Goal: Information Seeking & Learning: Learn about a topic

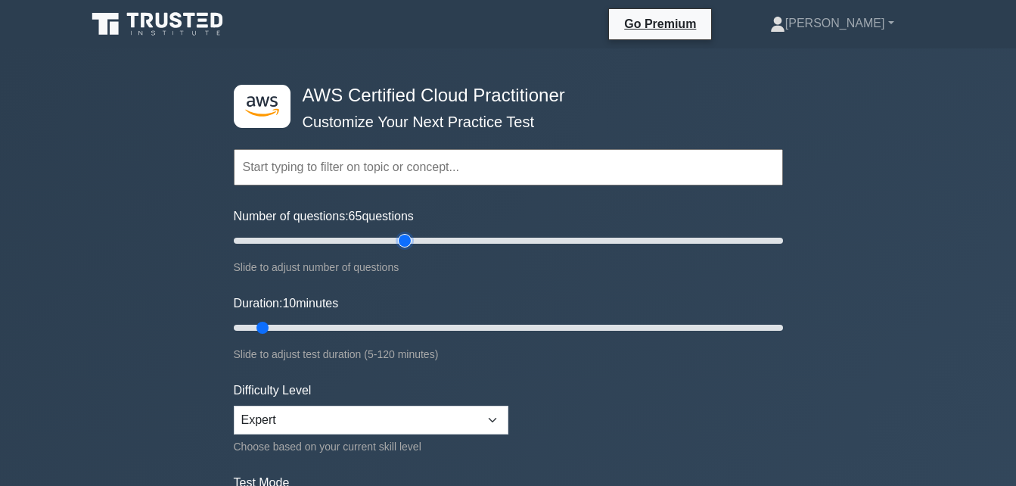
click at [399, 239] on input "Number of questions: 65 questions" at bounding box center [508, 240] width 549 height 18
click at [448, 237] on input "Number of questions: 65 questions" at bounding box center [508, 240] width 549 height 18
drag, startPoint x: 448, startPoint y: 237, endPoint x: 497, endPoint y: 241, distance: 48.5
type input "100"
click at [497, 241] on input "Number of questions: 100 questions" at bounding box center [508, 240] width 549 height 18
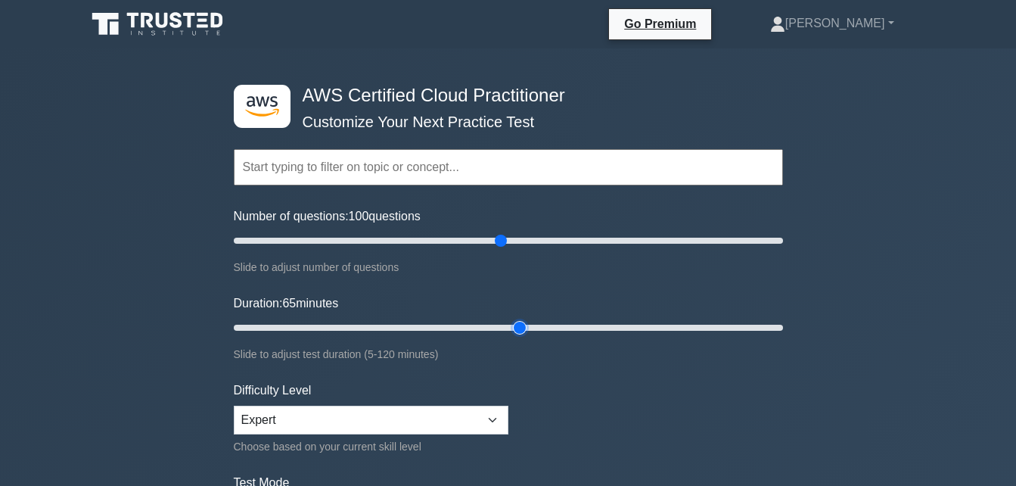
click at [529, 328] on input "Duration: 65 minutes" at bounding box center [508, 327] width 549 height 18
drag, startPoint x: 529, startPoint y: 328, endPoint x: 683, endPoint y: 325, distance: 153.5
type input "100"
click at [683, 325] on input "Duration: 100 minutes" at bounding box center [508, 327] width 549 height 18
click at [475, 413] on select "Beginner Intermediate Expert" at bounding box center [371, 419] width 275 height 29
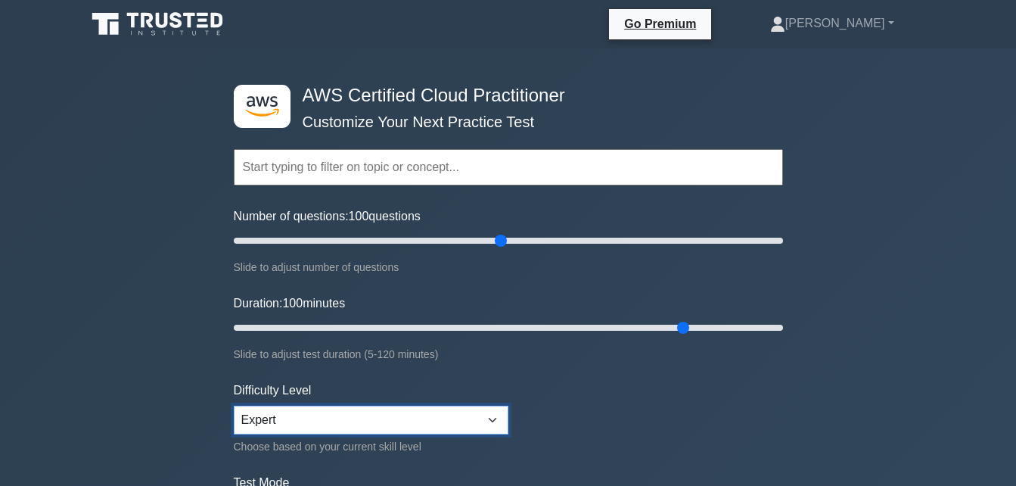
select select "intermediate"
click at [234, 405] on select "Beginner Intermediate Expert" at bounding box center [371, 419] width 275 height 29
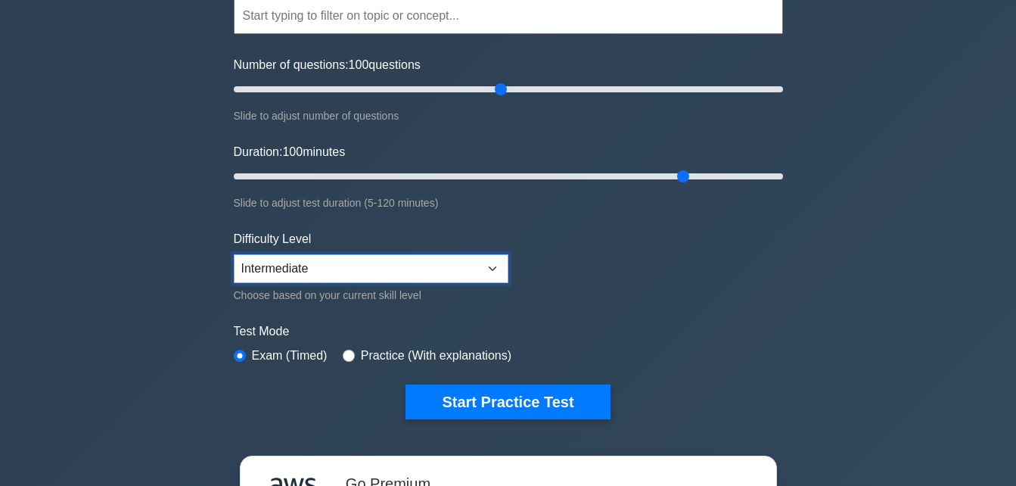
scroll to position [152, 0]
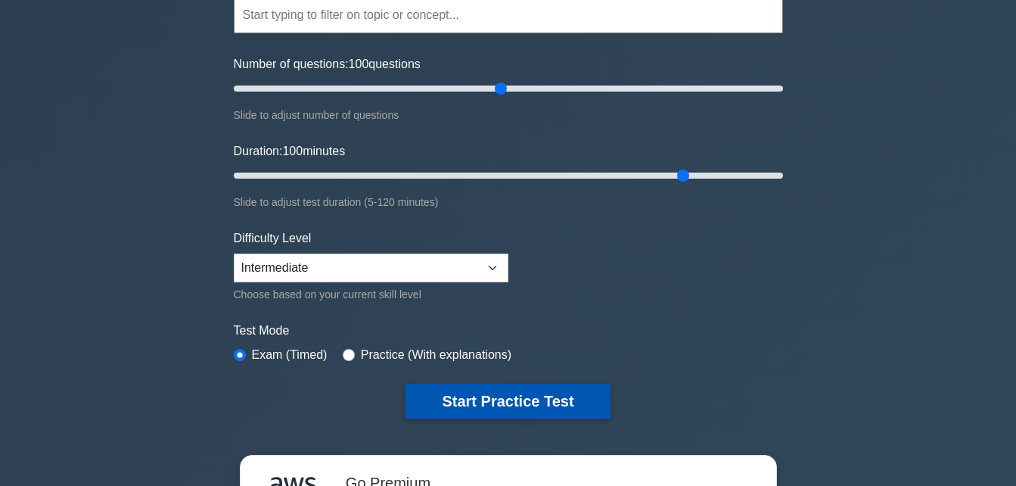
click at [551, 392] on button "Start Practice Test" at bounding box center [507, 400] width 204 height 35
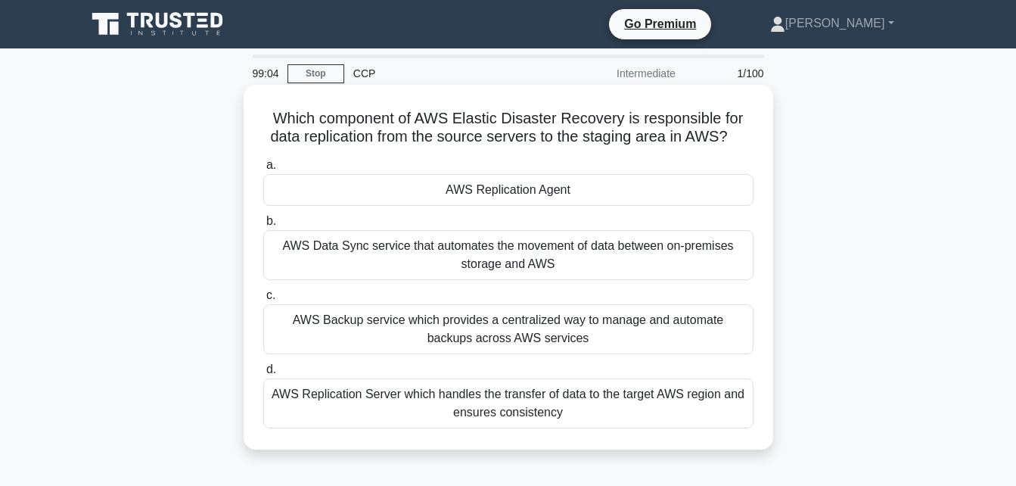
click at [574, 186] on div "AWS Replication Agent" at bounding box center [508, 190] width 490 height 32
click at [263, 170] on input "a. AWS Replication Agent" at bounding box center [263, 165] width 0 height 10
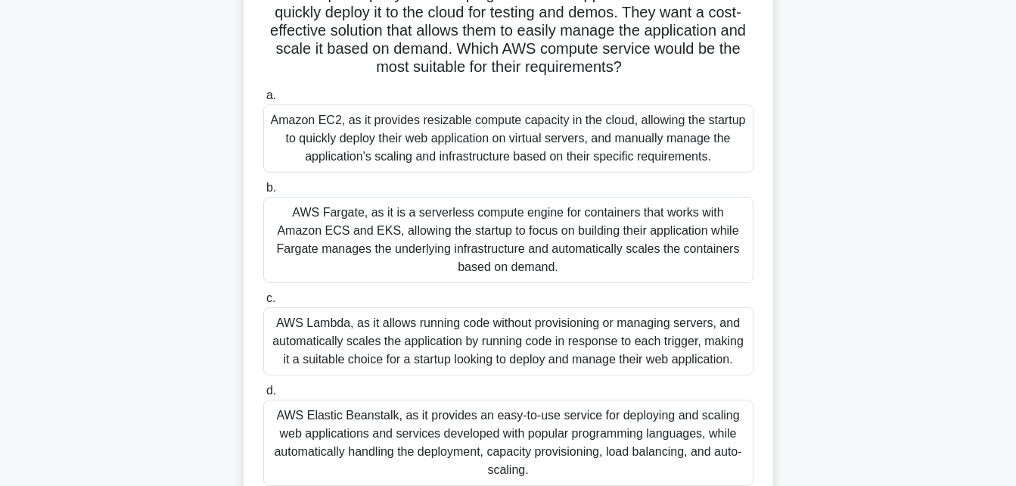
scroll to position [129, 0]
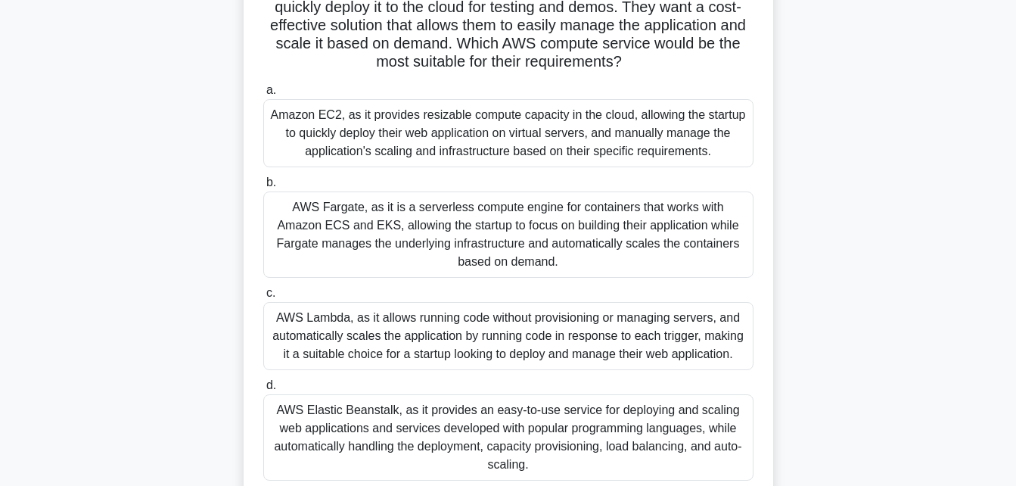
click at [590, 326] on div "AWS Lambda, as it allows running code without provisioning or managing servers,…" at bounding box center [508, 336] width 490 height 68
click at [263, 298] on input "c. AWS Lambda, as it allows running code without provisioning or managing serve…" at bounding box center [263, 293] width 0 height 10
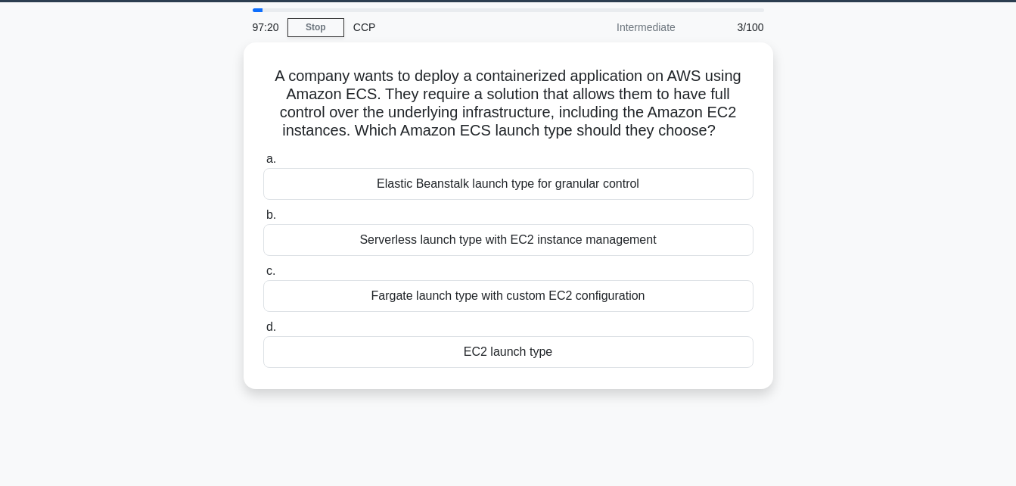
scroll to position [0, 0]
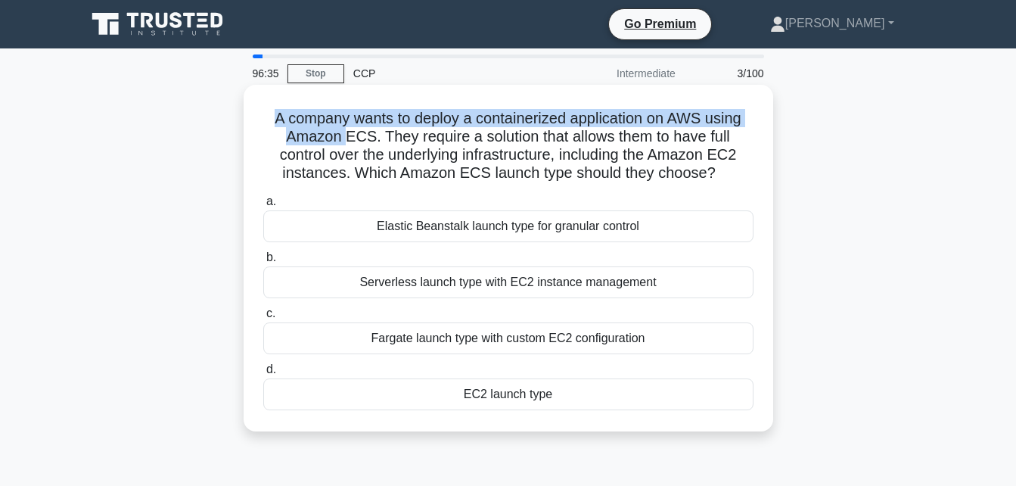
drag, startPoint x: 262, startPoint y: 117, endPoint x: 341, endPoint y: 135, distance: 80.7
click at [341, 135] on h5 "A company wants to deploy a containerized application on AWS using Amazon ECS. …" at bounding box center [508, 146] width 493 height 74
drag, startPoint x: 341, startPoint y: 135, endPoint x: 343, endPoint y: 146, distance: 10.7
click at [343, 146] on h5 "A company wants to deploy a containerized application on AWS using Amazon ECS. …" at bounding box center [508, 146] width 493 height 74
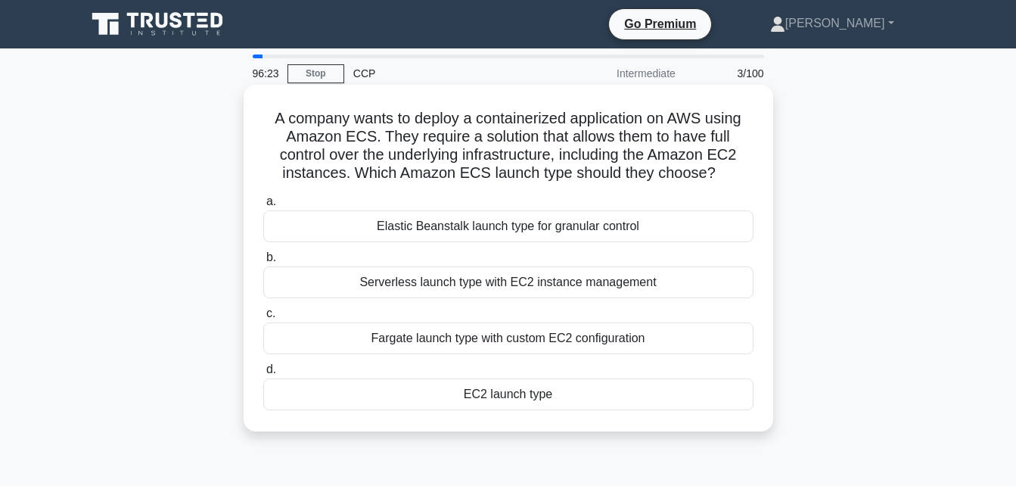
click at [423, 343] on div "Fargate launch type with custom EC2 configuration" at bounding box center [508, 338] width 490 height 32
click at [263, 318] on input "c. Fargate launch type with custom EC2 configuration" at bounding box center [263, 314] width 0 height 10
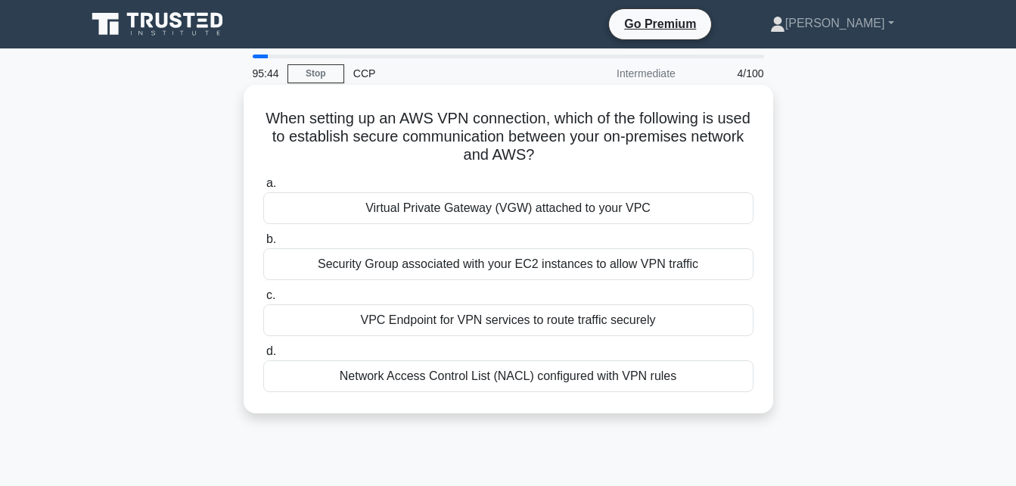
click at [477, 207] on div "Virtual Private Gateway (VGW) attached to your VPC" at bounding box center [508, 208] width 490 height 32
click at [263, 188] on input "a. Virtual Private Gateway (VGW) attached to your VPC" at bounding box center [263, 183] width 0 height 10
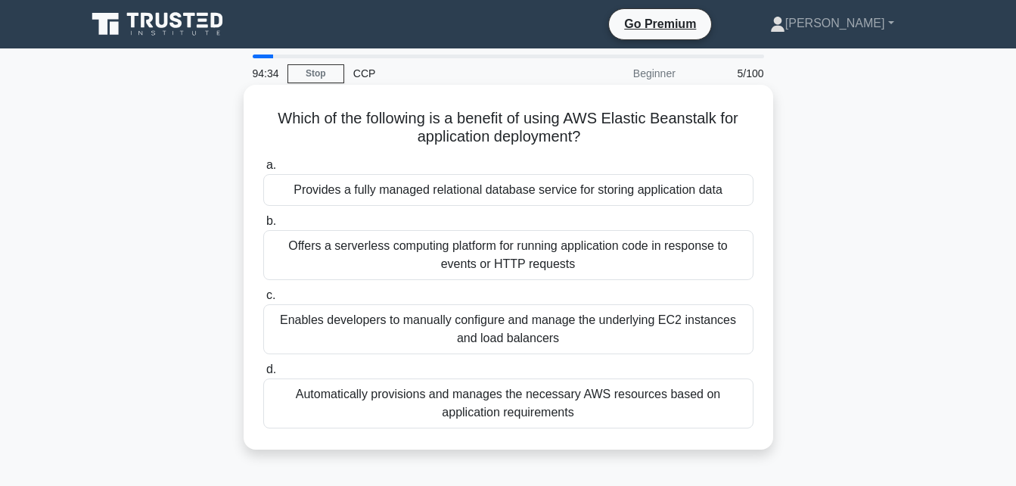
click at [518, 323] on div "Enables developers to manually configure and manage the underlying EC2 instance…" at bounding box center [508, 329] width 490 height 50
click at [263, 300] on input "c. Enables developers to manually configure and manage the underlying EC2 insta…" at bounding box center [263, 295] width 0 height 10
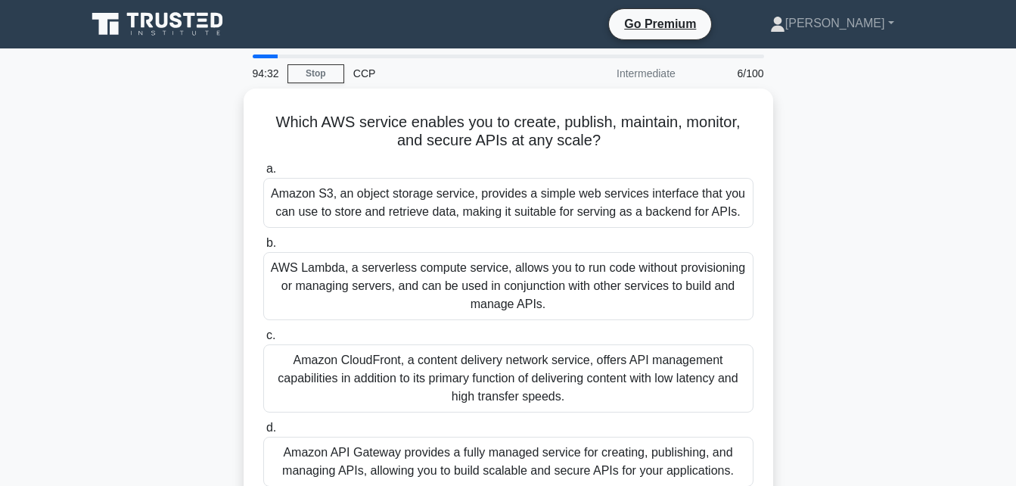
scroll to position [21, 0]
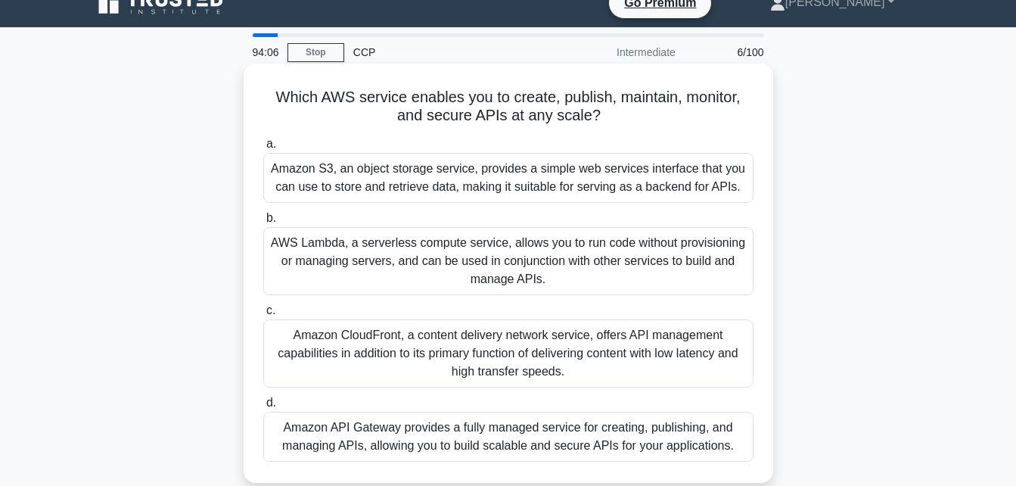
click at [560, 427] on div "Amazon API Gateway provides a fully managed service for creating, publishing, a…" at bounding box center [508, 436] width 490 height 50
click at [263, 408] on input "d. Amazon API Gateway provides a fully managed service for creating, publishing…" at bounding box center [263, 403] width 0 height 10
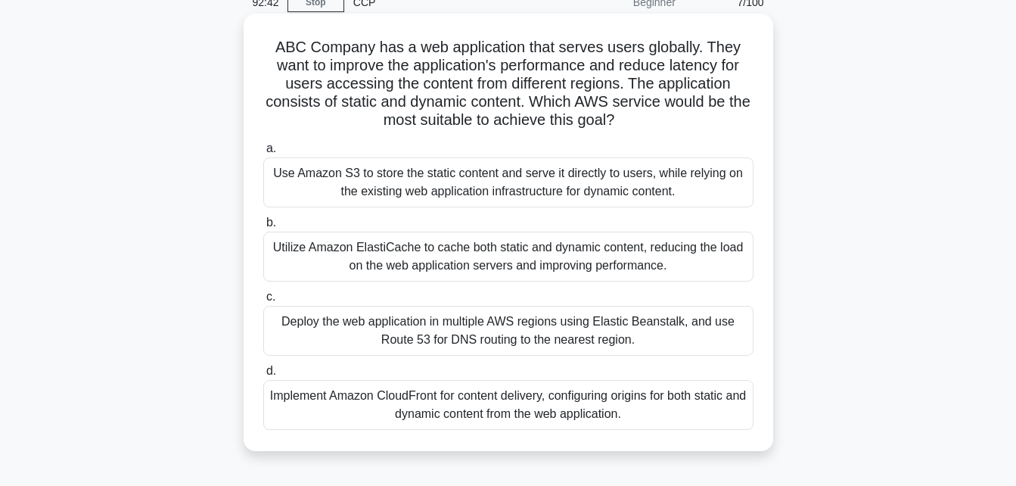
scroll to position [72, 0]
click at [561, 400] on div "Implement Amazon CloudFront for content delivery, configuring origins for both …" at bounding box center [508, 404] width 490 height 50
click at [263, 375] on input "d. Implement Amazon CloudFront for content delivery, configuring origins for bo…" at bounding box center [263, 370] width 0 height 10
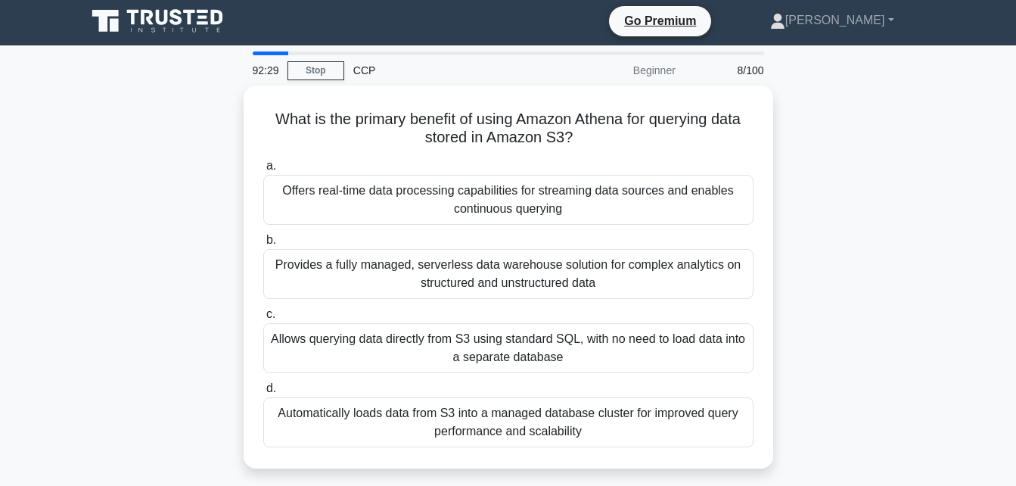
scroll to position [2, 0]
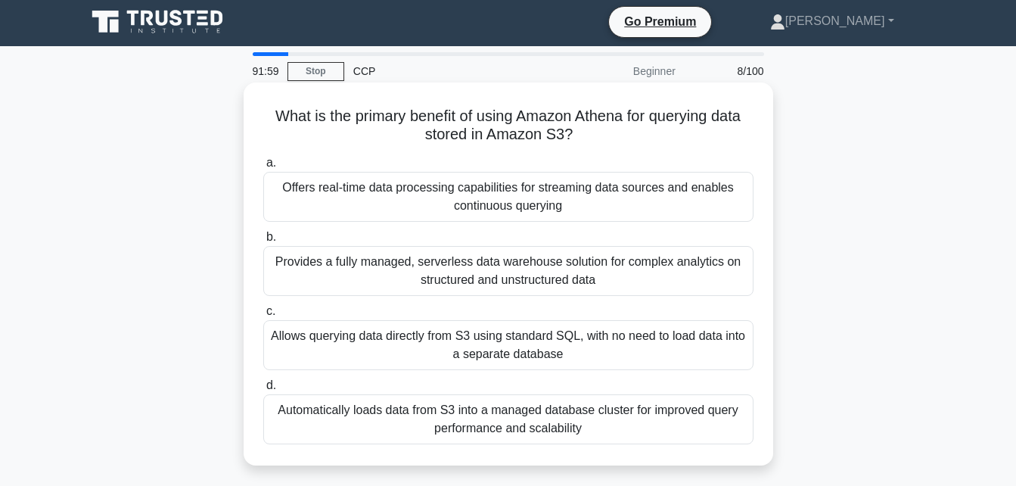
click at [542, 186] on div "Offers real-time data processing capabilities for streaming data sources and en…" at bounding box center [508, 197] width 490 height 50
click at [263, 168] on input "a. Offers real-time data processing capabilities for streaming data sources and…" at bounding box center [263, 163] width 0 height 10
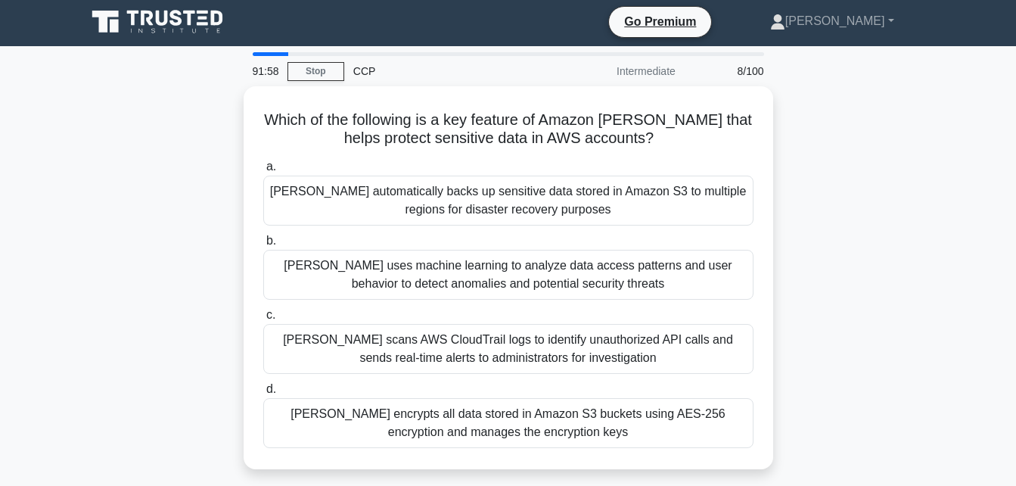
scroll to position [0, 0]
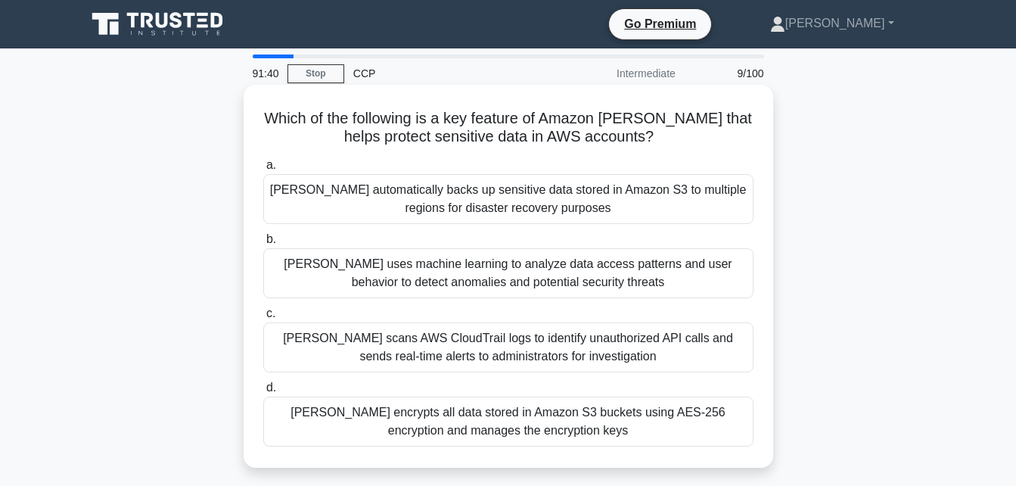
click at [525, 273] on div "[PERSON_NAME] uses machine learning to analyze data access patterns and user be…" at bounding box center [508, 273] width 490 height 50
click at [263, 244] on input "[PERSON_NAME] uses machine learning to analyze data access patterns and user be…" at bounding box center [263, 239] width 0 height 10
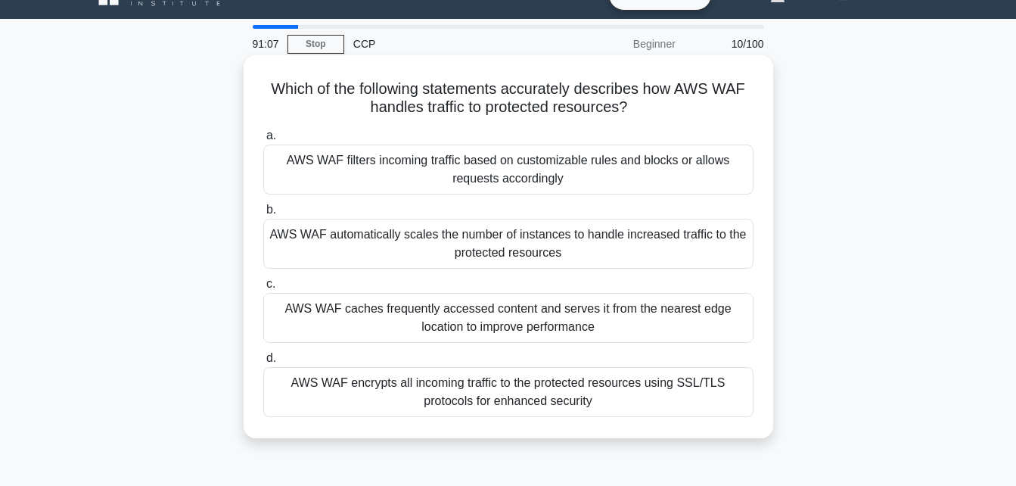
scroll to position [28, 0]
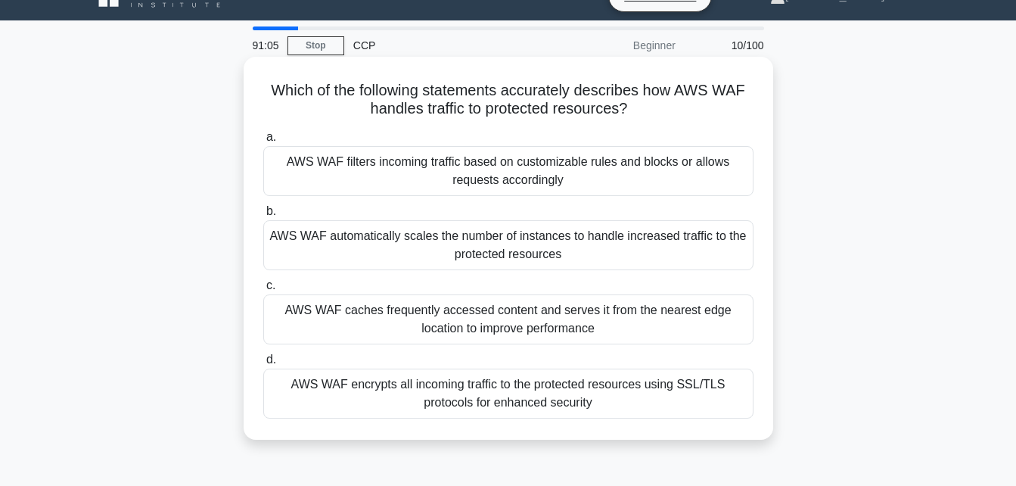
click at [558, 177] on div "AWS WAF filters incoming traffic based on customizable rules and blocks or allo…" at bounding box center [508, 171] width 490 height 50
click at [263, 142] on input "a. AWS WAF filters incoming traffic based on customizable rules and blocks or a…" at bounding box center [263, 137] width 0 height 10
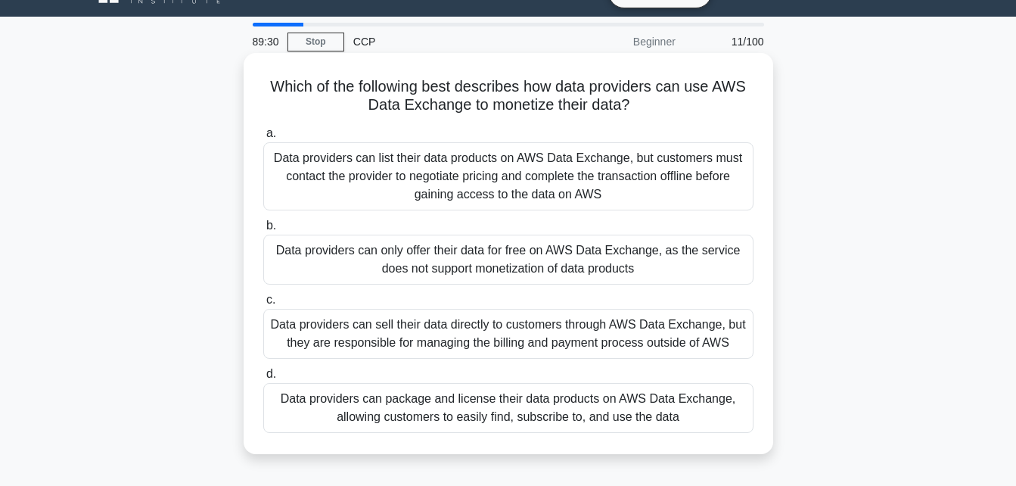
scroll to position [33, 0]
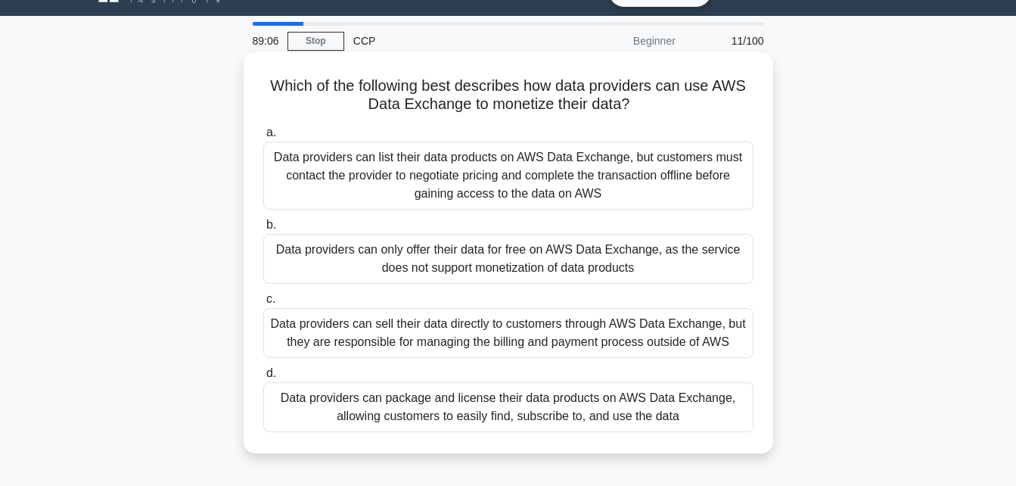
click at [558, 402] on div "Data providers can package and license their data products on AWS Data Exchange…" at bounding box center [508, 407] width 490 height 50
click at [263, 378] on input "d. Data providers can package and license their data products on AWS Data Excha…" at bounding box center [263, 373] width 0 height 10
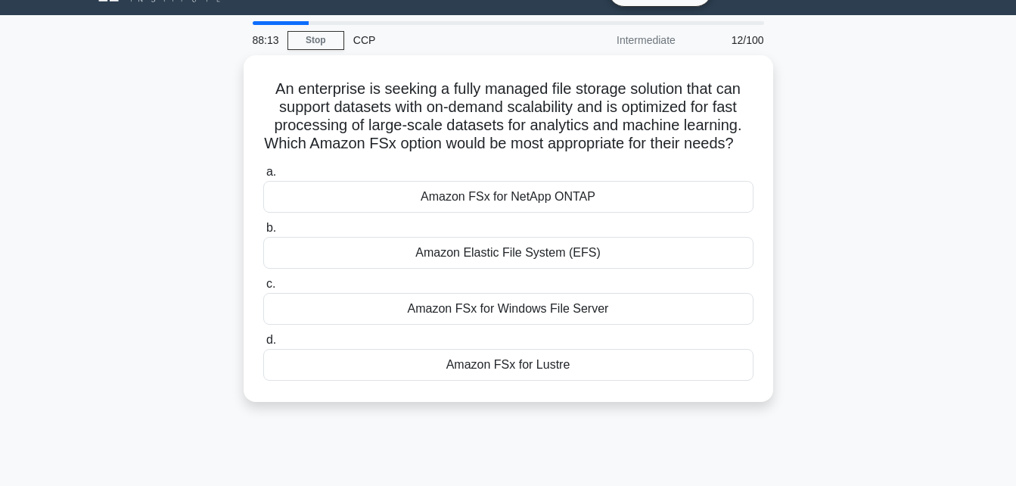
scroll to position [0, 0]
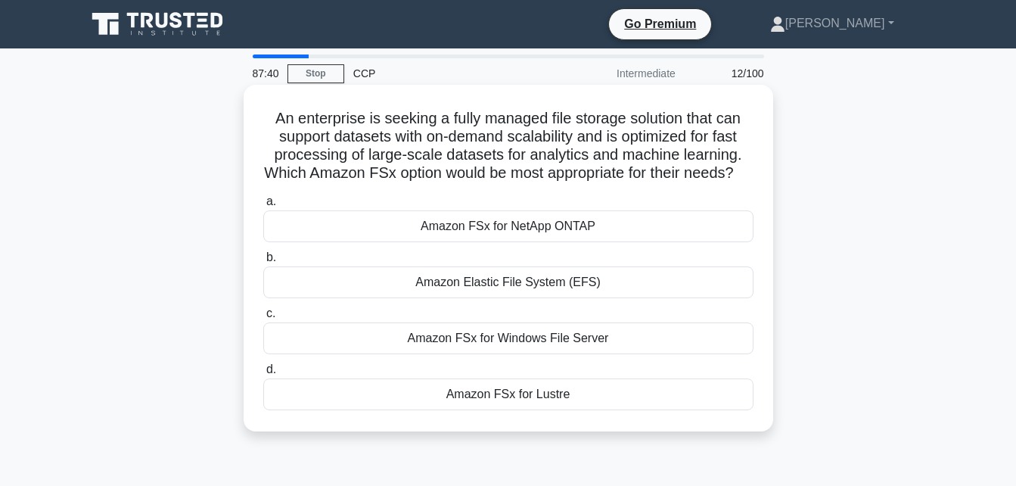
click at [583, 410] on div "Amazon FSx for Lustre" at bounding box center [508, 394] width 490 height 32
click at [263, 374] on input "d. Amazon FSx for Lustre" at bounding box center [263, 370] width 0 height 10
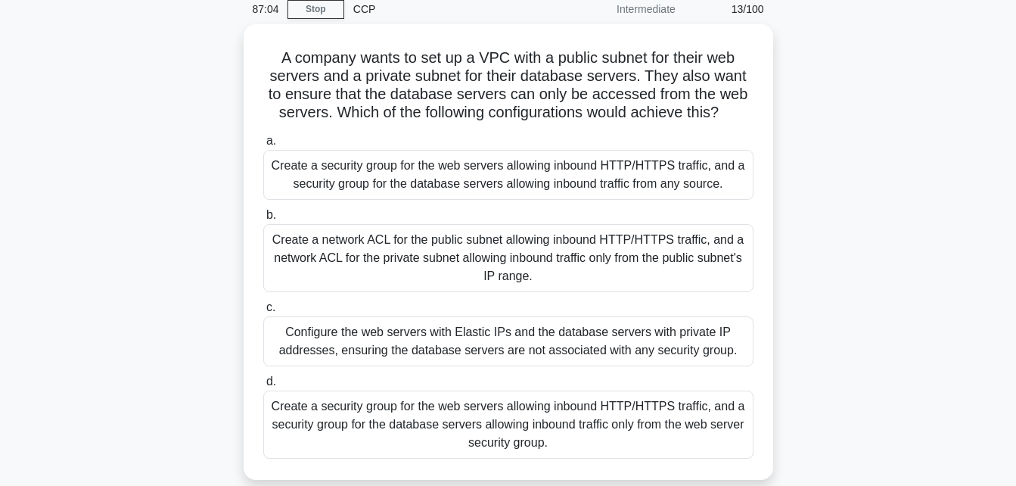
scroll to position [67, 0]
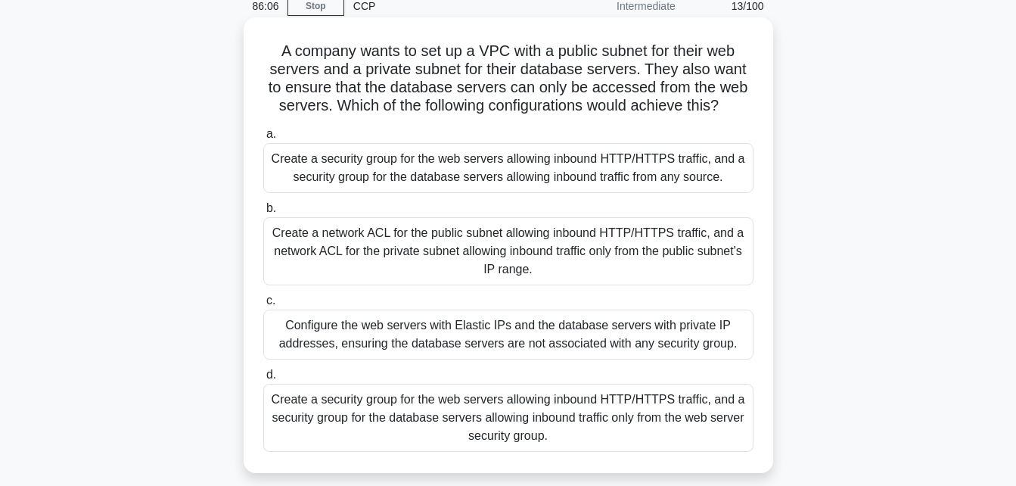
click at [575, 258] on div "Create a network ACL for the public subnet allowing inbound HTTP/HTTPS traffic,…" at bounding box center [508, 251] width 490 height 68
click at [263, 213] on input "b. Create a network ACL for the public subnet allowing inbound HTTP/HTTPS traff…" at bounding box center [263, 208] width 0 height 10
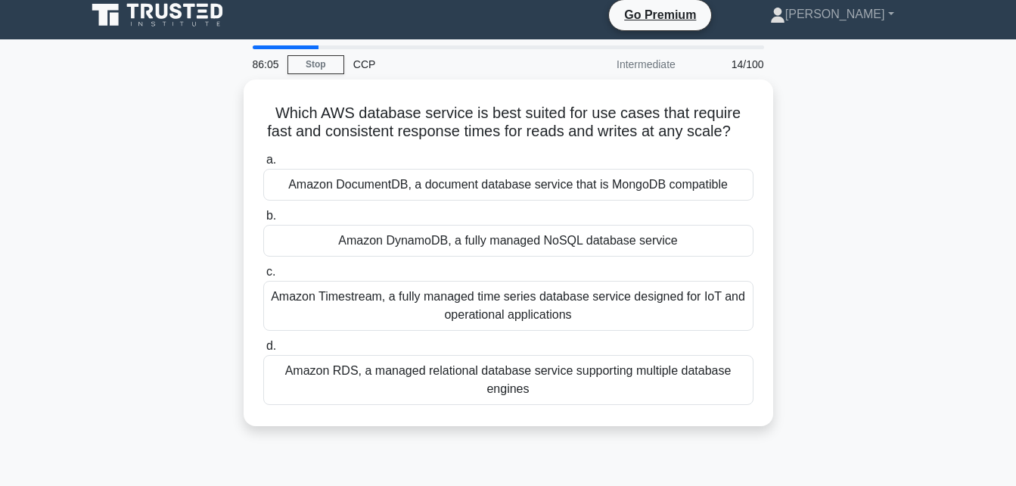
scroll to position [0, 0]
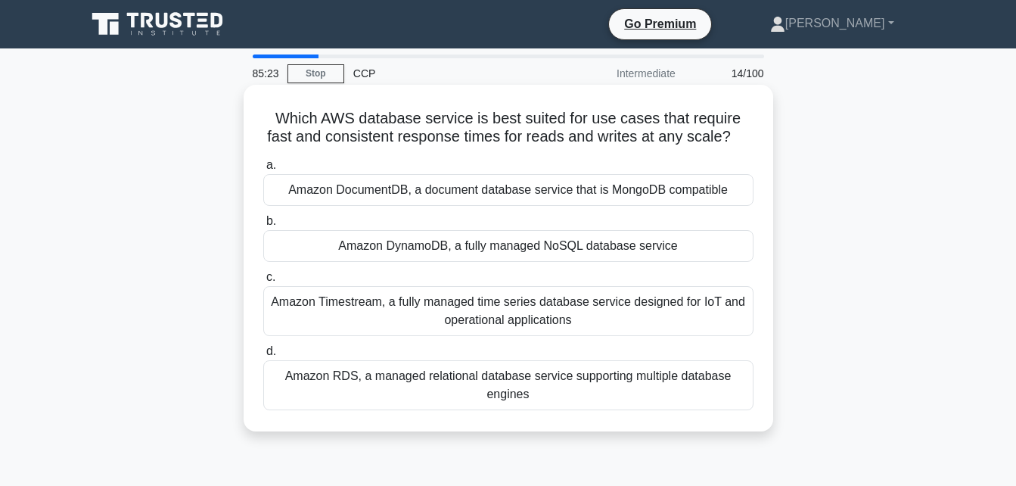
click at [513, 384] on div "Amazon RDS, a managed relational database service supporting multiple database …" at bounding box center [508, 385] width 490 height 50
click at [263, 356] on input "d. Amazon RDS, a managed relational database service supporting multiple databa…" at bounding box center [263, 351] width 0 height 10
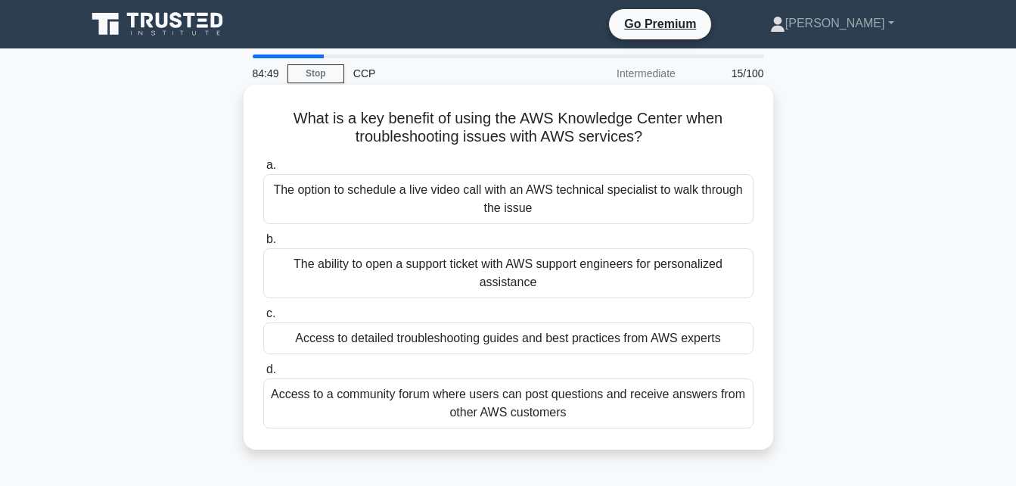
drag, startPoint x: 513, startPoint y: 384, endPoint x: 515, endPoint y: 345, distance: 39.4
click at [515, 345] on div "a. The option to schedule a live video call with an AWS technical specialist to…" at bounding box center [508, 292] width 508 height 278
click at [256, 295] on div "b. The ability to open a support ticket with AWS support engineers for personal…" at bounding box center [508, 264] width 508 height 68
click at [403, 281] on div "The ability to open a support ticket with AWS support engineers for personalize…" at bounding box center [508, 273] width 490 height 50
click at [263, 244] on input "b. The ability to open a support ticket with AWS support engineers for personal…" at bounding box center [263, 239] width 0 height 10
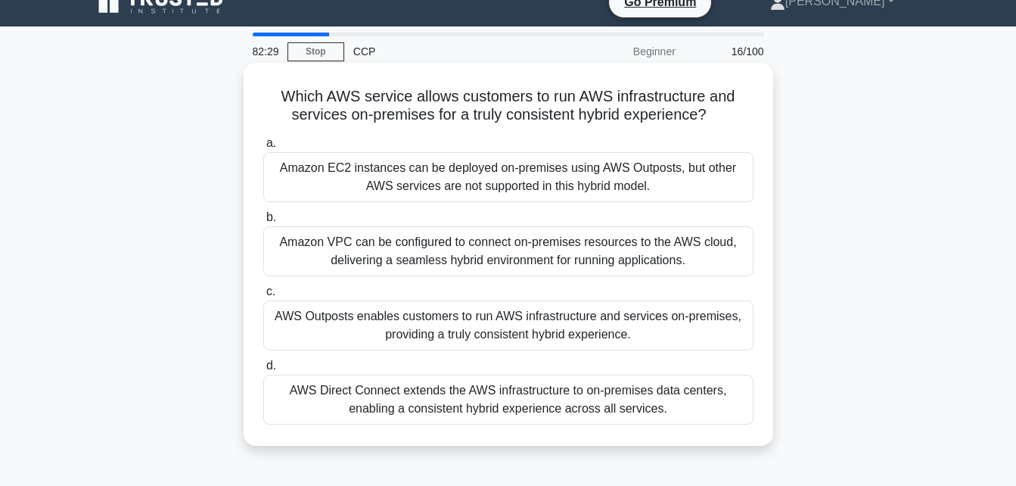
scroll to position [23, 0]
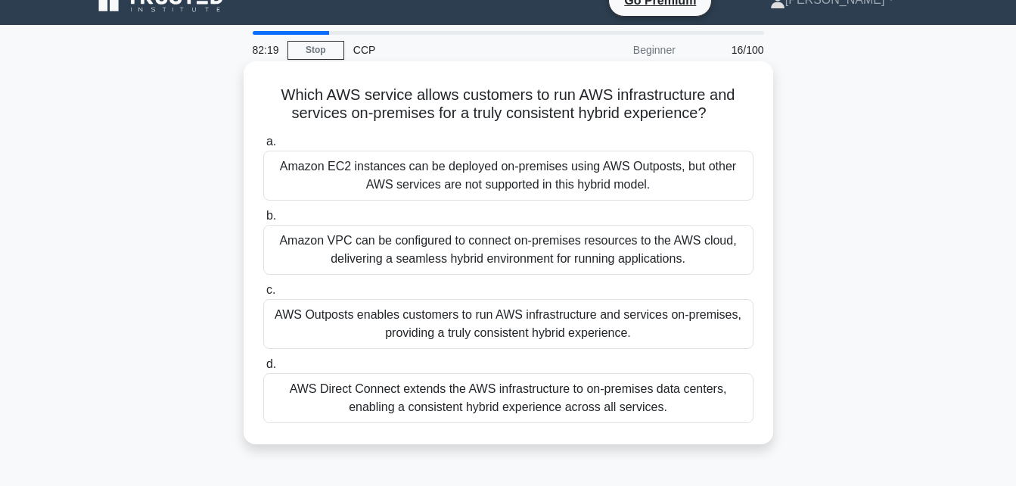
click at [551, 323] on div "AWS Outposts enables customers to run AWS infrastructure and services on-premis…" at bounding box center [508, 324] width 490 height 50
click at [263, 295] on input "c. AWS Outposts enables customers to run AWS infrastructure and services on-pre…" at bounding box center [263, 290] width 0 height 10
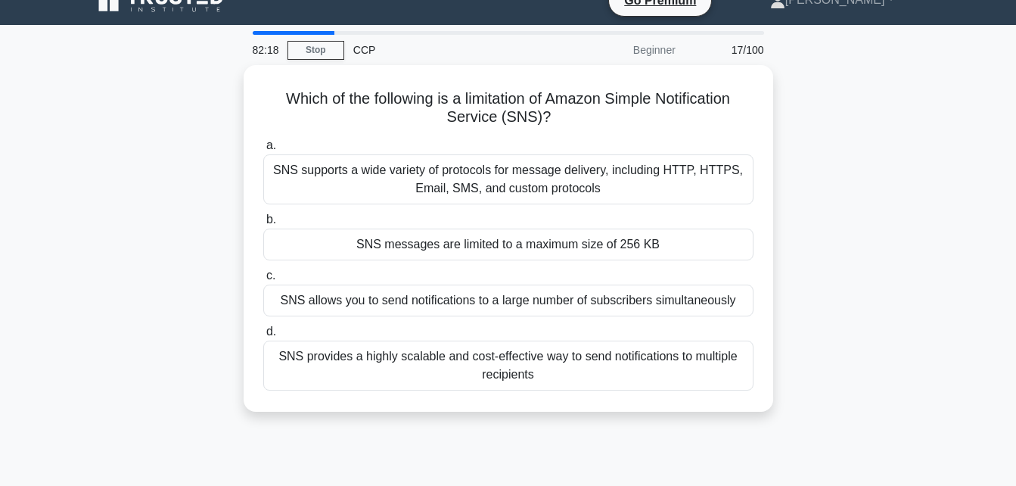
scroll to position [0, 0]
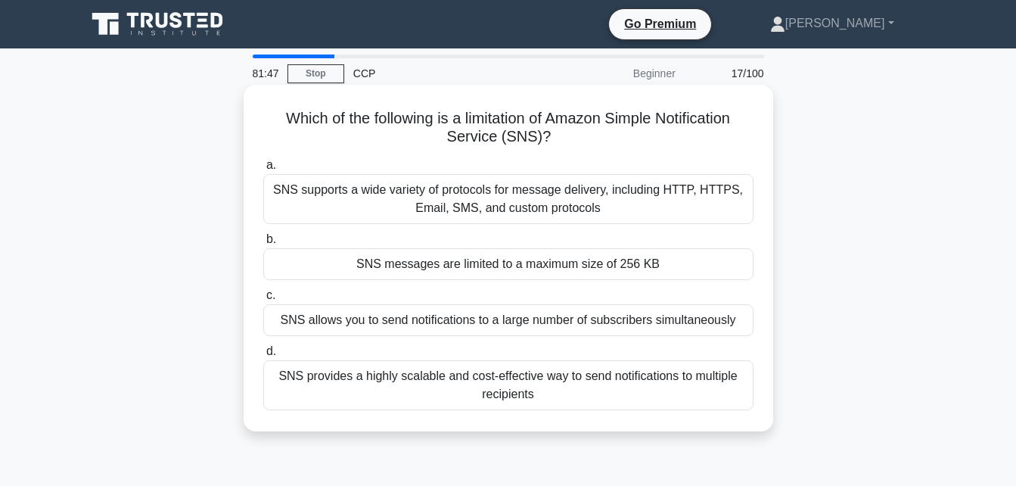
click at [537, 392] on div "SNS provides a highly scalable and cost-effective way to send notifications to …" at bounding box center [508, 385] width 490 height 50
click at [263, 356] on input "d. SNS provides a highly scalable and cost-effective way to send notifications …" at bounding box center [263, 351] width 0 height 10
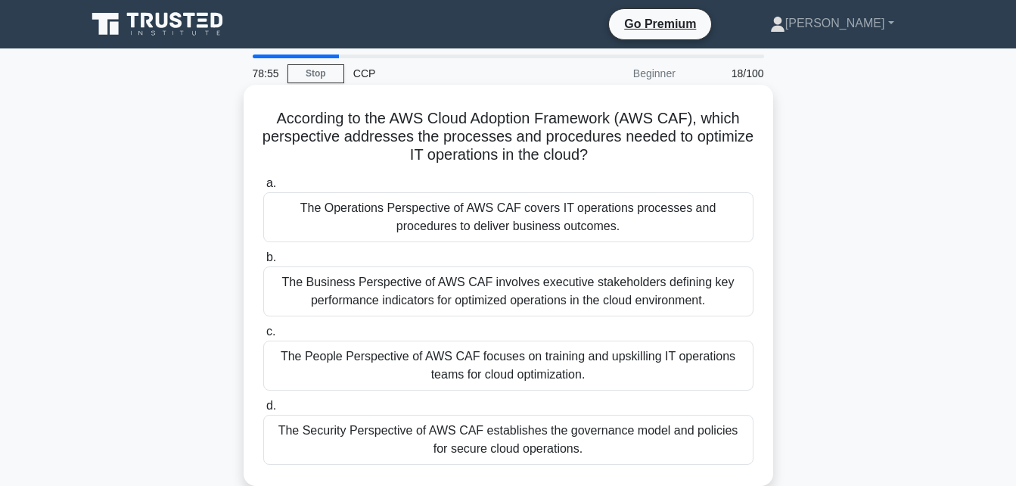
click at [631, 205] on div "The Operations Perspective of AWS CAF covers IT operations processes and proced…" at bounding box center [508, 217] width 490 height 50
click at [263, 188] on input "a. The Operations Perspective of AWS CAF covers IT operations processes and pro…" at bounding box center [263, 183] width 0 height 10
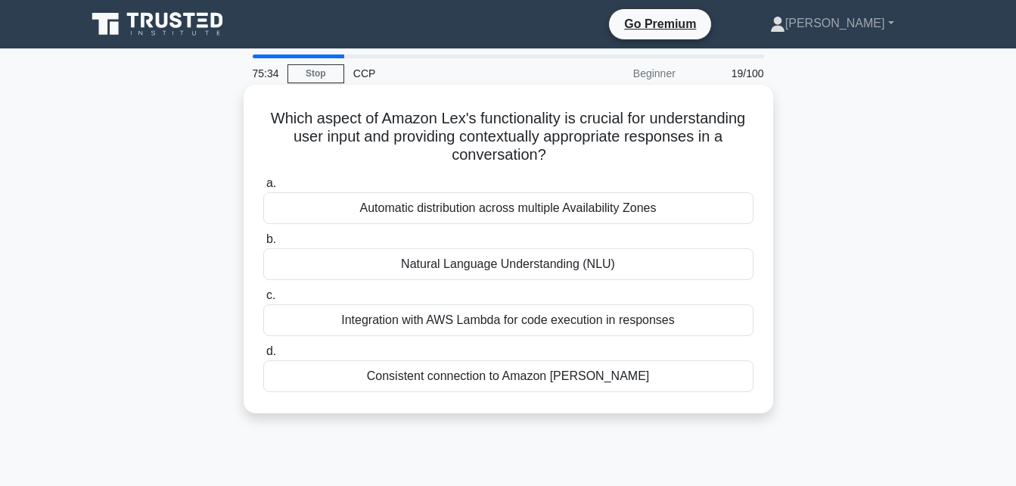
click at [604, 266] on div "Natural Language Understanding (NLU)" at bounding box center [508, 264] width 490 height 32
click at [263, 244] on input "b. Natural Language Understanding (NLU)" at bounding box center [263, 239] width 0 height 10
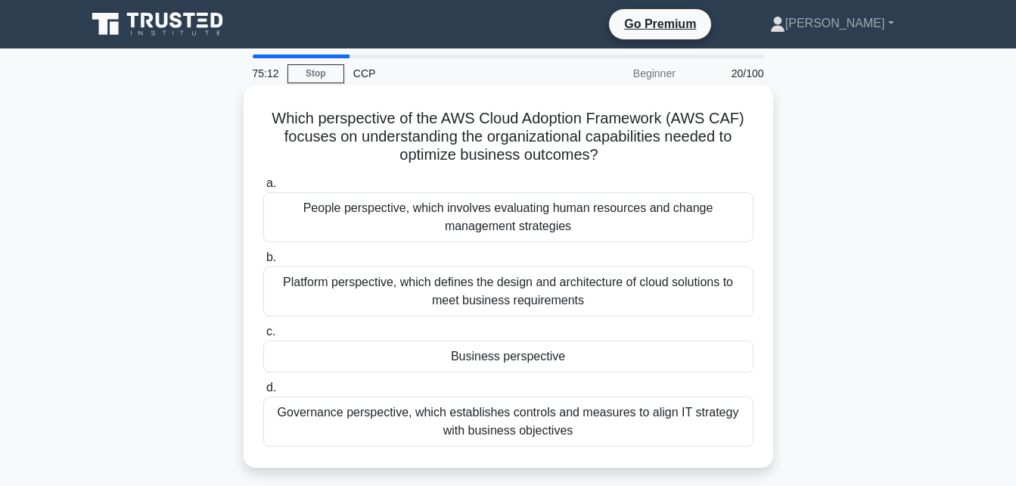
click at [576, 358] on div "Business perspective" at bounding box center [508, 356] width 490 height 32
click at [263, 337] on input "c. Business perspective" at bounding box center [263, 332] width 0 height 10
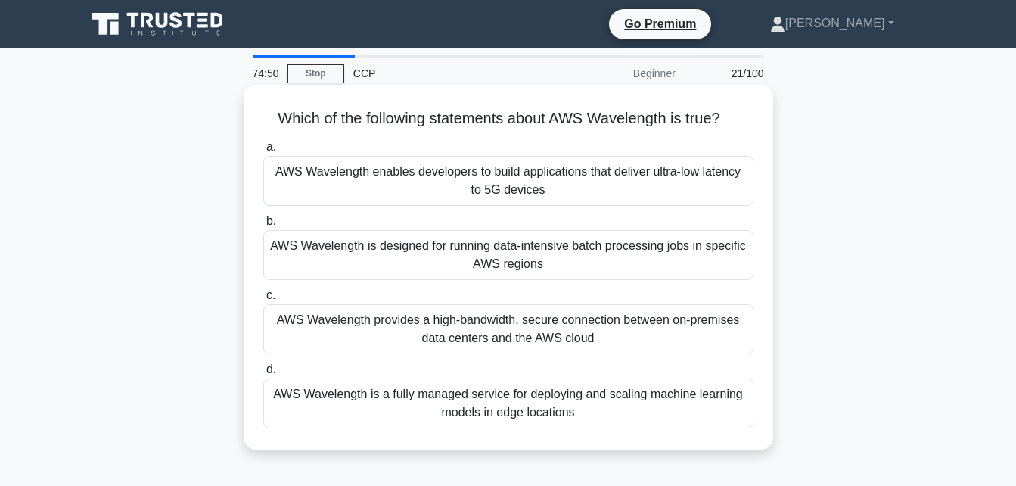
click at [559, 179] on div "AWS Wavelength enables developers to build applications that deliver ultra-low …" at bounding box center [508, 181] width 490 height 50
click at [263, 152] on input "a. AWS Wavelength enables developers to build applications that deliver ultra-l…" at bounding box center [263, 147] width 0 height 10
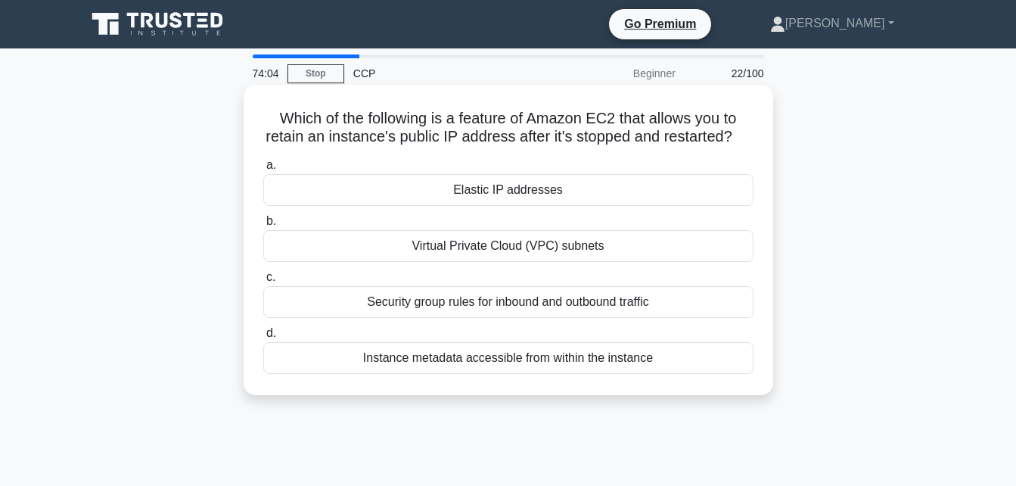
click at [551, 206] on div "Elastic IP addresses" at bounding box center [508, 190] width 490 height 32
click at [263, 170] on input "a. Elastic IP addresses" at bounding box center [263, 165] width 0 height 10
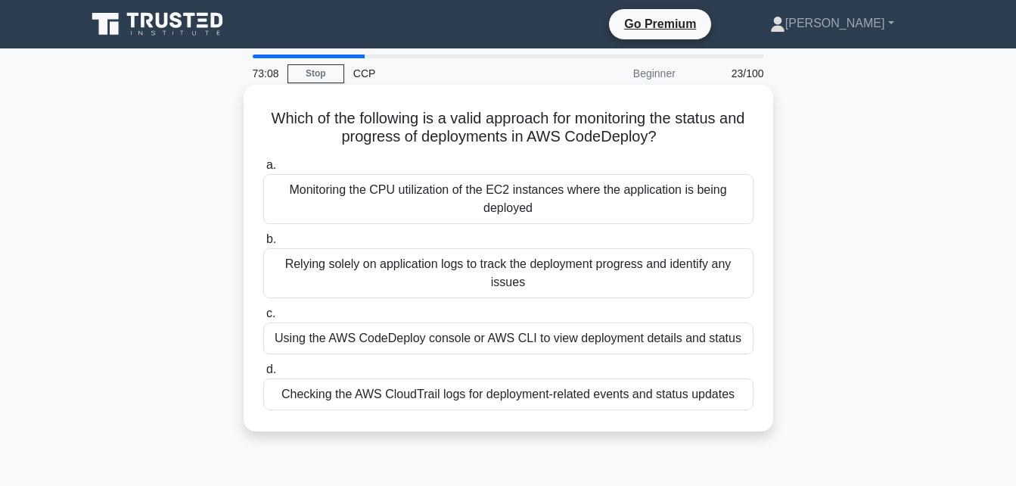
click at [492, 344] on div "Using the AWS CodeDeploy console or AWS CLI to view deployment details and stat…" at bounding box center [508, 338] width 490 height 32
click at [263, 318] on input "c. Using the AWS CodeDeploy console or AWS CLI to view deployment details and s…" at bounding box center [263, 314] width 0 height 10
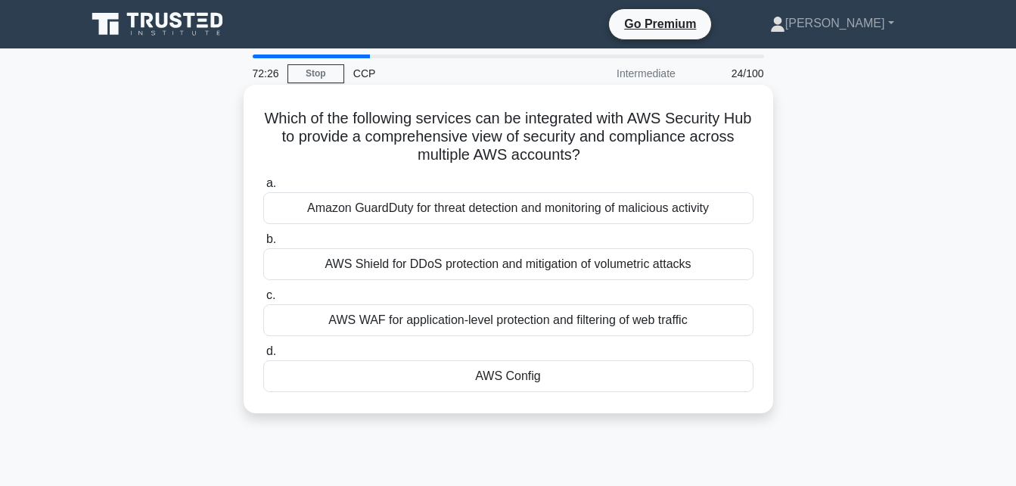
click at [498, 373] on div "AWS Config" at bounding box center [508, 376] width 490 height 32
click at [263, 356] on input "d. AWS Config" at bounding box center [263, 351] width 0 height 10
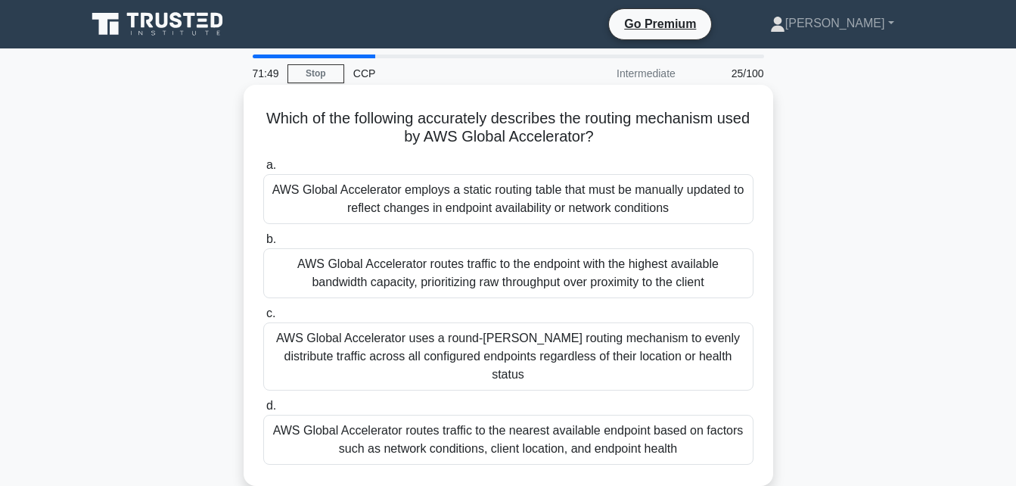
click at [501, 347] on div "AWS Global Accelerator uses a round-[PERSON_NAME] routing mechanism to evenly d…" at bounding box center [508, 356] width 490 height 68
click at [263, 318] on input "c. AWS Global Accelerator uses a round-[PERSON_NAME] routing mechanism to evenl…" at bounding box center [263, 314] width 0 height 10
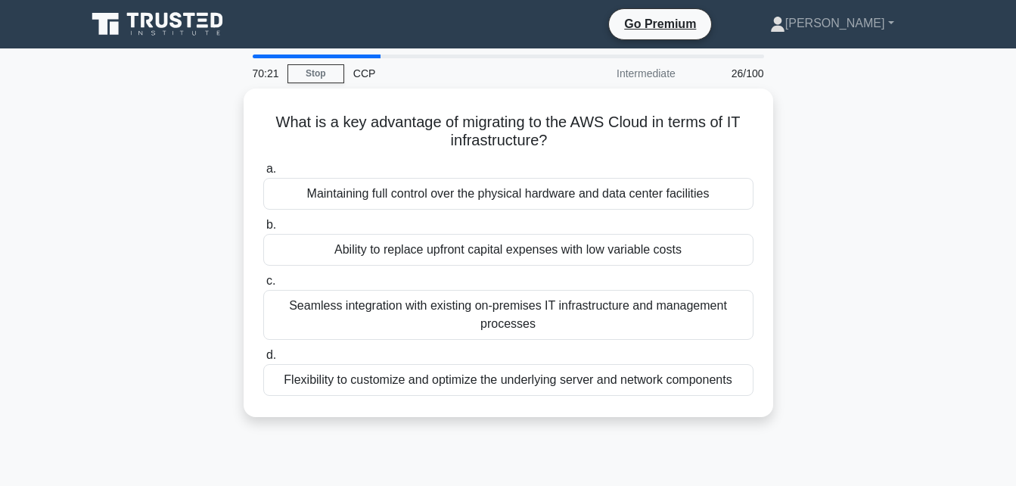
click at [552, 441] on div "70:21 Stop CCP Intermediate 26/100 What is a key advantage of migrating to the …" at bounding box center [508, 432] width 862 height 756
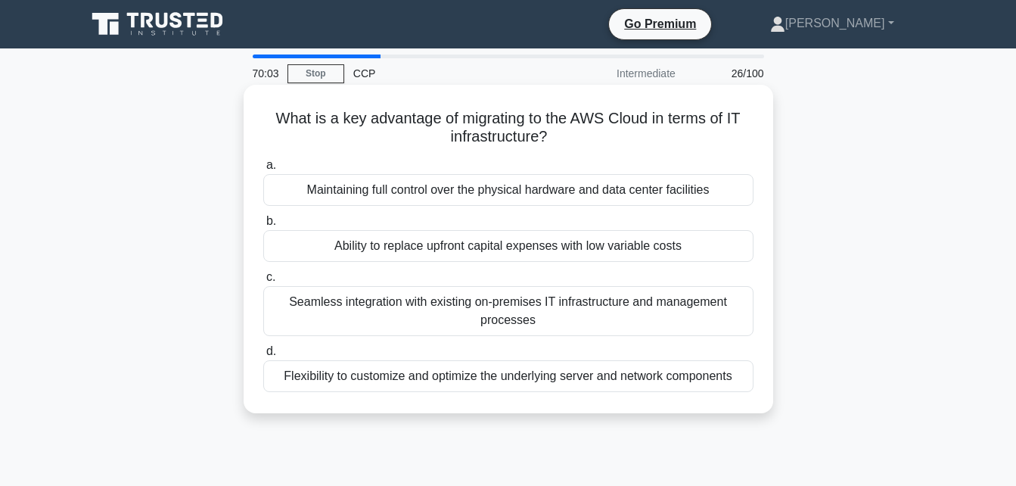
click at [556, 254] on div "Ability to replace upfront capital expenses with low variable costs" at bounding box center [508, 246] width 490 height 32
click at [263, 226] on input "b. Ability to replace upfront capital expenses with low variable costs" at bounding box center [263, 221] width 0 height 10
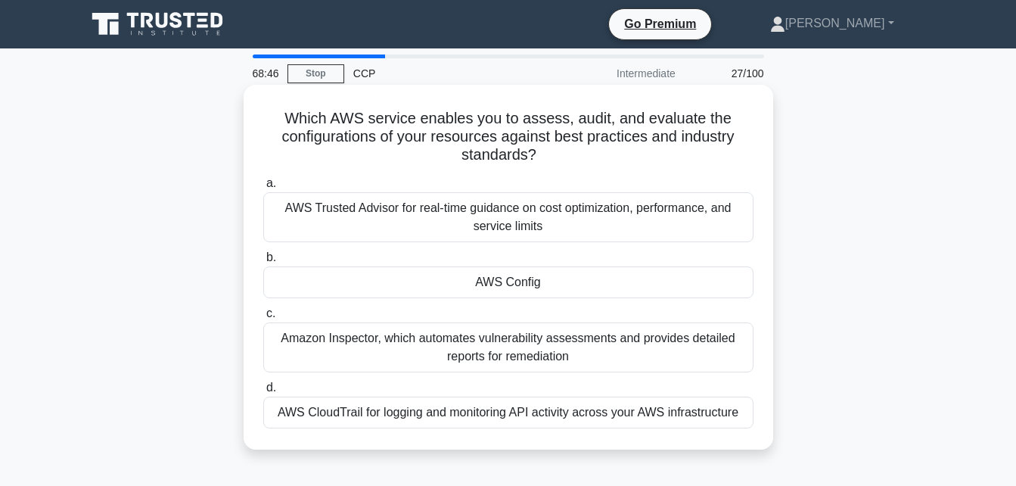
click at [546, 278] on div "AWS Config" at bounding box center [508, 282] width 490 height 32
click at [263, 262] on input "b. AWS Config" at bounding box center [263, 258] width 0 height 10
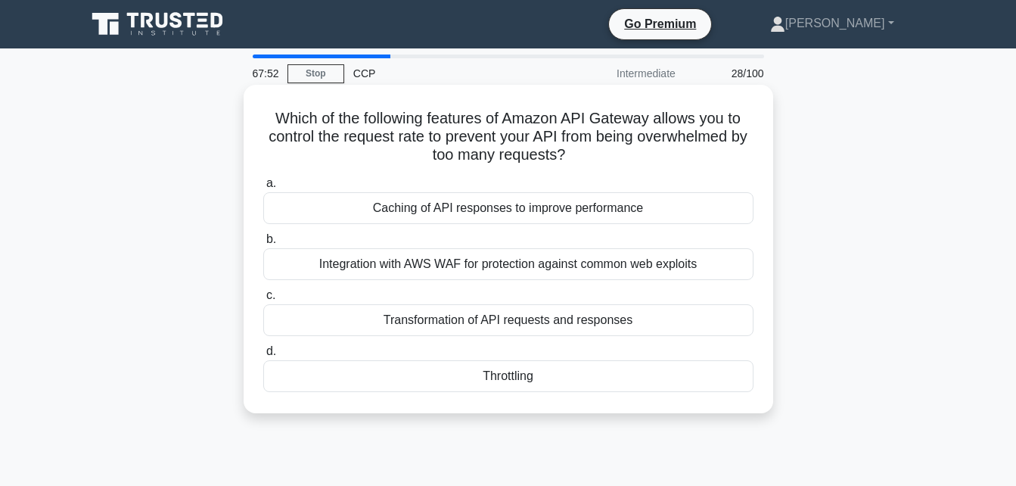
click at [527, 378] on div "Throttling" at bounding box center [508, 376] width 490 height 32
click at [263, 356] on input "d. [GEOGRAPHIC_DATA]" at bounding box center [263, 351] width 0 height 10
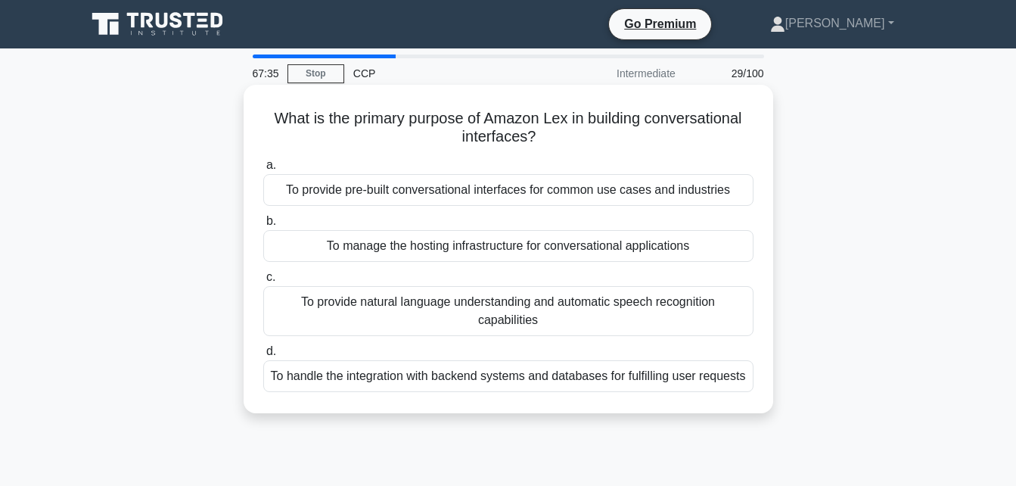
click at [551, 329] on div "To provide natural language understanding and automatic speech recognition capa…" at bounding box center [508, 311] width 490 height 50
click at [263, 282] on input "c. To provide natural language understanding and automatic speech recognition c…" at bounding box center [263, 277] width 0 height 10
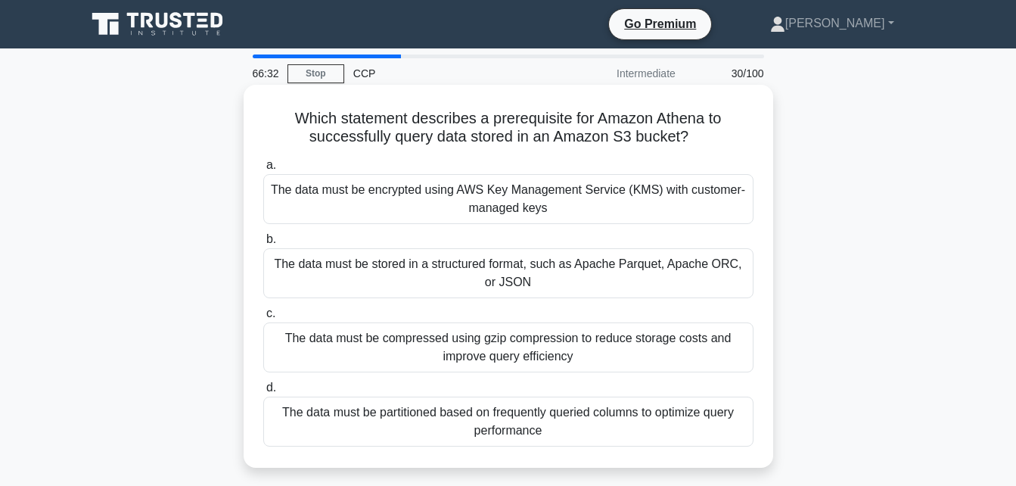
click at [525, 287] on div "The data must be stored in a structured format, such as Apache Parquet, Apache …" at bounding box center [508, 273] width 490 height 50
click at [263, 244] on input "b. The data must be stored in a structured format, such as Apache Parquet, Apac…" at bounding box center [263, 239] width 0 height 10
